Goal: Transaction & Acquisition: Book appointment/travel/reservation

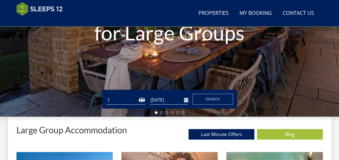
scroll to position [111, 0]
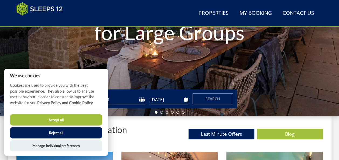
click at [91, 118] on button "Accept all" at bounding box center [56, 119] width 92 height 11
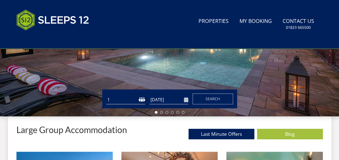
click at [140, 99] on select "1 2 3 4 5 6 7 8 9 10 11 12 13 14 15 16 17 18 19 20 21 22 23 24 25 26 27 28 29 3…" at bounding box center [125, 100] width 39 height 9
select select "16"
click at [106, 96] on select "1 2 3 4 5 6 7 8 9 10 11 12 13 14 15 16 17 18 19 20 21 22 23 24 25 26 27 28 29 3…" at bounding box center [125, 100] width 39 height 9
click at [185, 99] on input "[DATE]" at bounding box center [169, 100] width 39 height 9
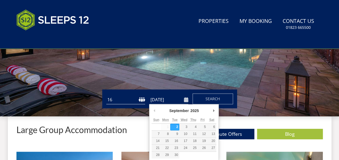
click at [217, 113] on div "September January February March April May June July August September October N…" at bounding box center [184, 132] width 70 height 57
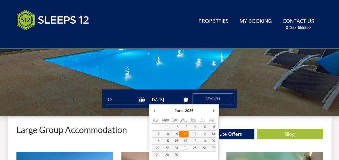
type input "[DATE]"
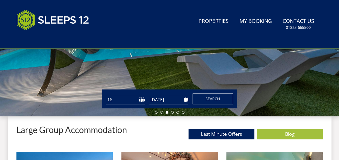
click at [207, 95] on button "Search" at bounding box center [213, 99] width 41 height 11
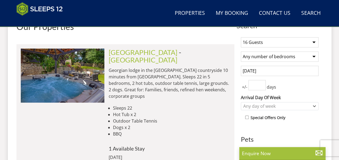
scroll to position [209, 0]
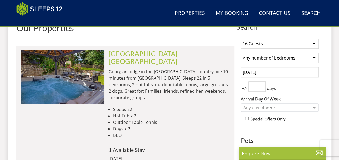
click at [254, 85] on input "number" at bounding box center [257, 87] width 17 height 10
click at [263, 83] on input "1" at bounding box center [257, 87] width 17 height 10
type input "2"
click at [263, 83] on input "2" at bounding box center [257, 87] width 17 height 10
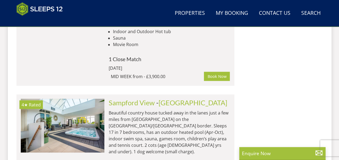
scroll to position [1459, 0]
click at [148, 99] on link "Sampford View" at bounding box center [132, 103] width 46 height 8
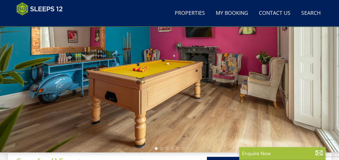
scroll to position [70, 0]
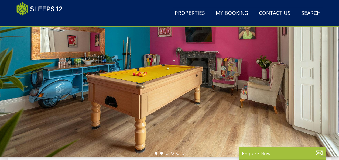
click at [161, 153] on li at bounding box center [161, 153] width 3 height 3
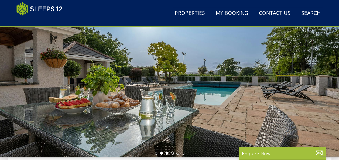
click at [168, 154] on li at bounding box center [167, 153] width 3 height 3
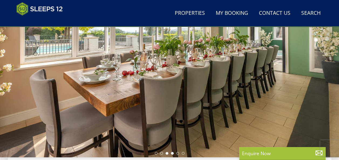
click at [173, 154] on li at bounding box center [172, 153] width 3 height 3
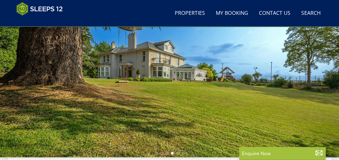
click at [180, 154] on ul at bounding box center [170, 153] width 30 height 3
click at [179, 154] on li at bounding box center [178, 153] width 3 height 3
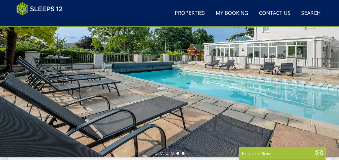
click at [184, 154] on li at bounding box center [183, 153] width 3 height 3
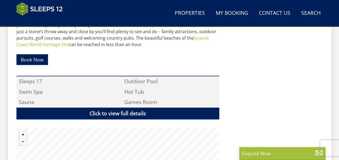
scroll to position [326, 0]
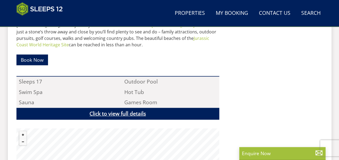
click at [193, 108] on link "Click to view full details" at bounding box center [117, 114] width 203 height 12
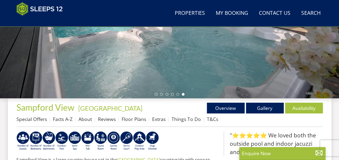
scroll to position [129, 0]
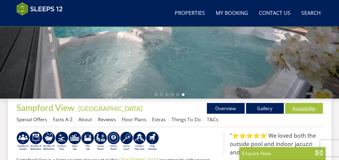
click at [302, 105] on link "Availability" at bounding box center [304, 108] width 38 height 11
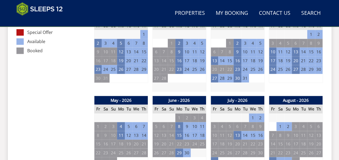
scroll to position [342, 0]
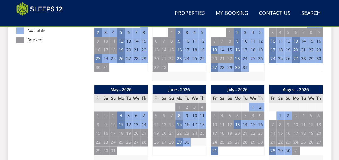
click at [181, 114] on td "8" at bounding box center [180, 116] width 8 height 9
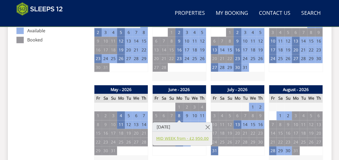
click at [182, 139] on link "MID WEEK from - £2,950.00" at bounding box center [182, 139] width 52 height 6
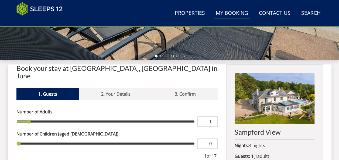
scroll to position [157, 0]
